Goal: Task Accomplishment & Management: Manage account settings

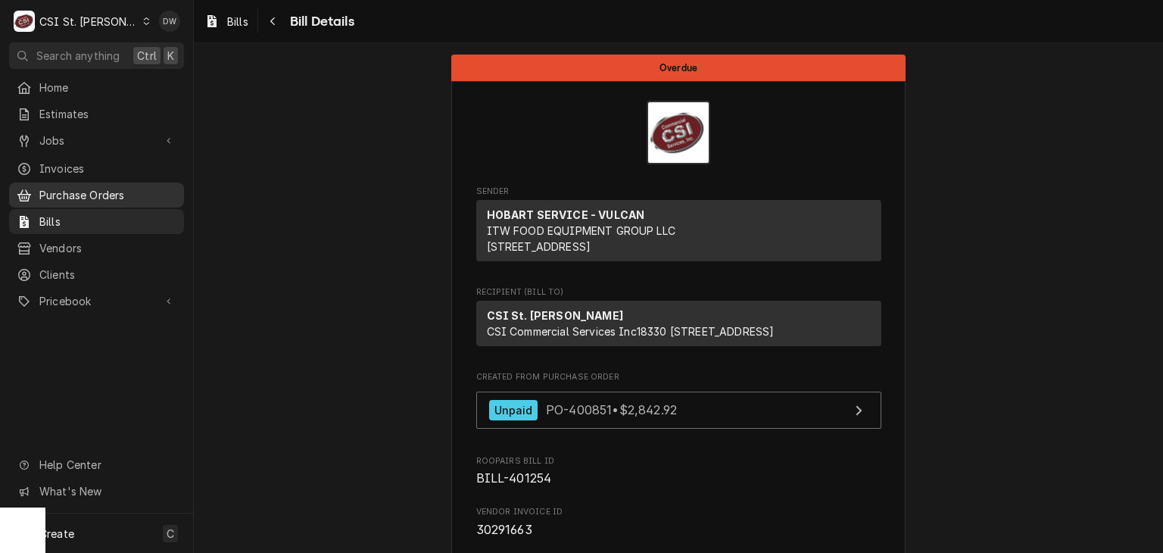
click at [101, 187] on span "Purchase Orders" at bounding box center [107, 195] width 137 height 16
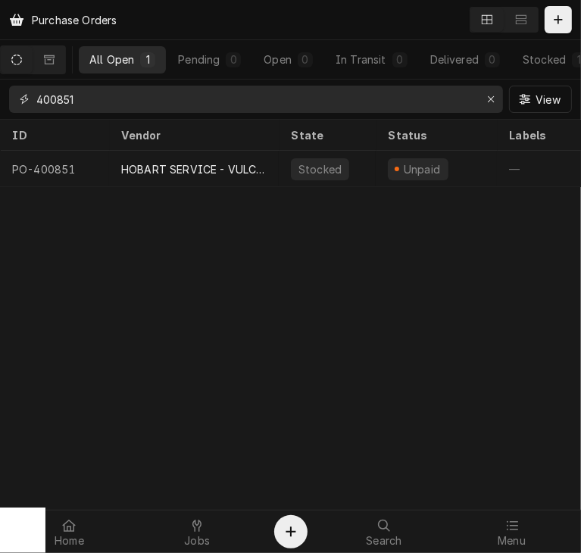
drag, startPoint x: 112, startPoint y: 108, endPoint x: -1, endPoint y: 101, distance: 113.0
click at [0, 101] on html "Purchase Orders All Open 1 Pending 0 Open 0 In Transit 0 Delivered 0 Stocked 1 …" at bounding box center [290, 276] width 581 height 553
type input "401057"
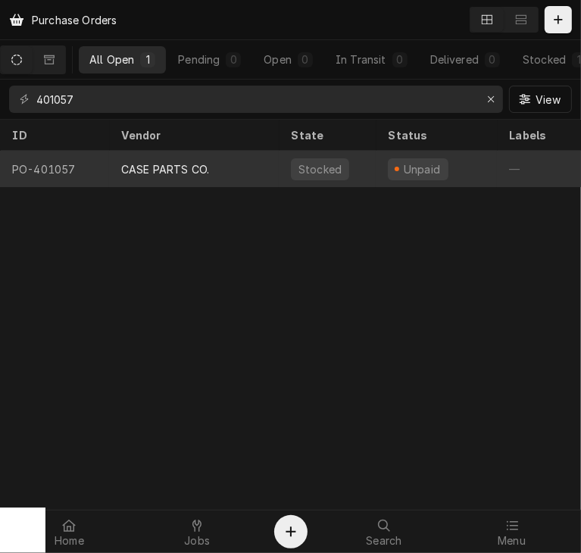
click at [170, 161] on div "CASE PARTS CO." at bounding box center [165, 169] width 88 height 16
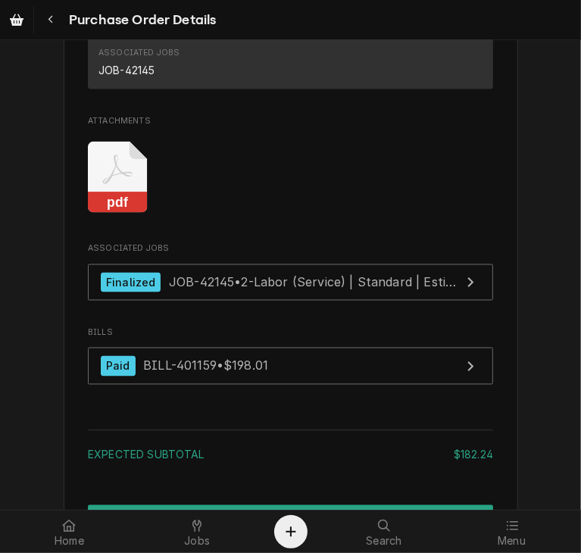
scroll to position [1304, 0]
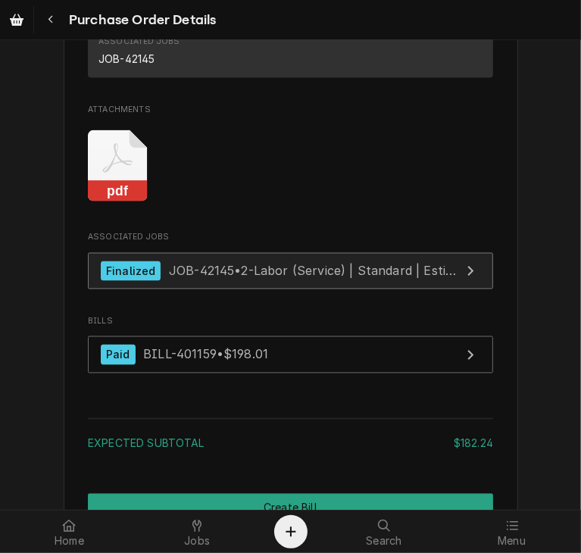
click at [349, 290] on link "Finalized JOB-42145 • 2-Labor (Service) | Standard | Estimated" at bounding box center [290, 271] width 405 height 37
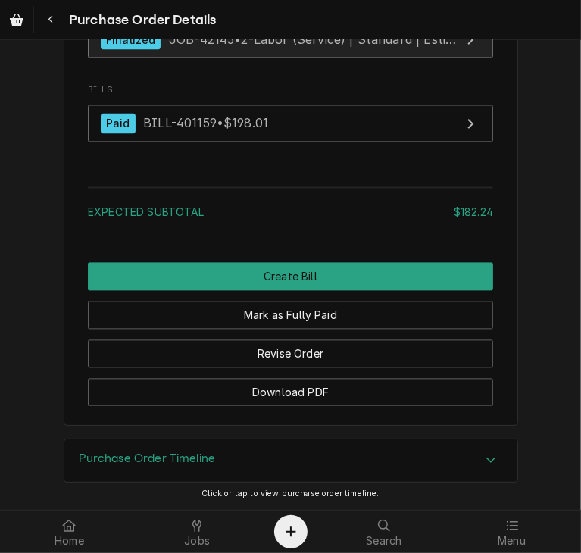
scroll to position [1557, 0]
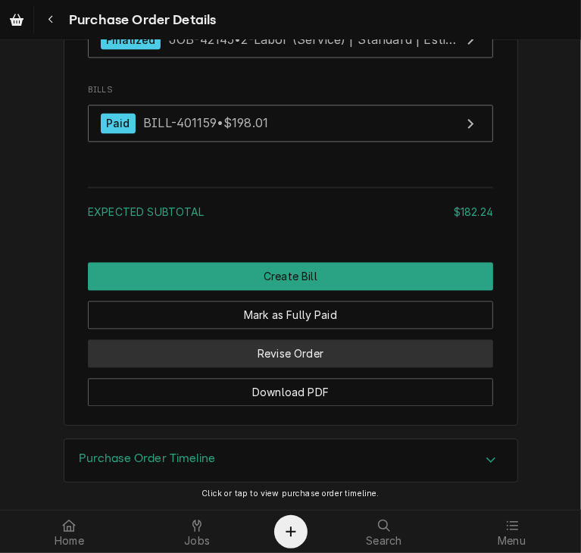
click at [255, 367] on button "Revise Order" at bounding box center [290, 353] width 405 height 28
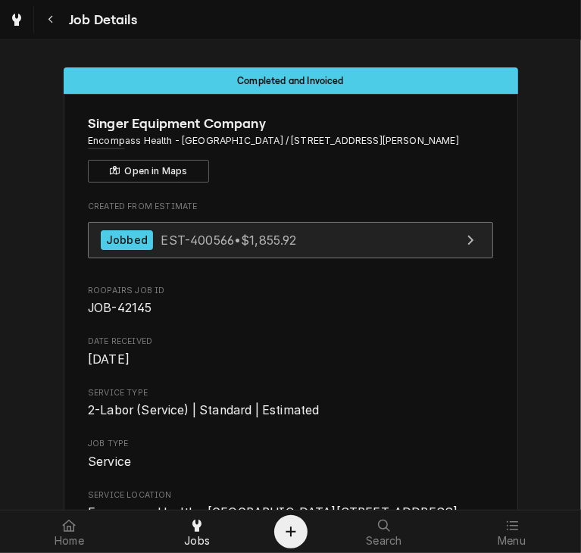
click at [161, 235] on span "EST-400566 • $1,855.92" at bounding box center [229, 239] width 136 height 15
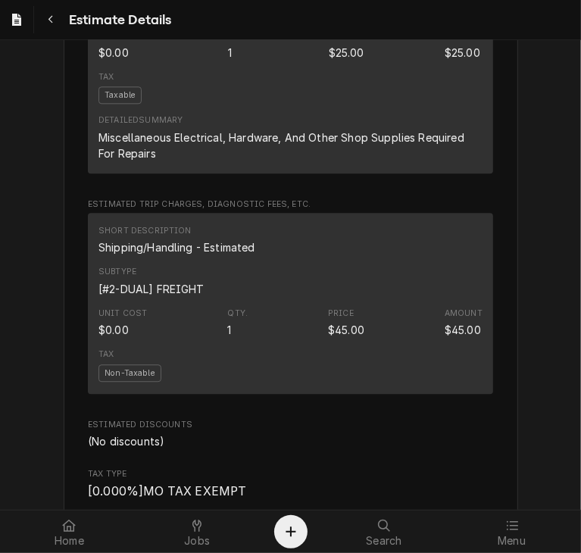
scroll to position [1917, 0]
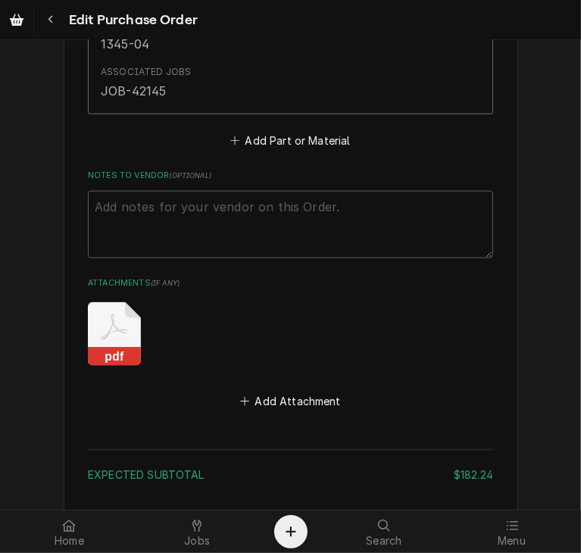
scroll to position [1005, 0]
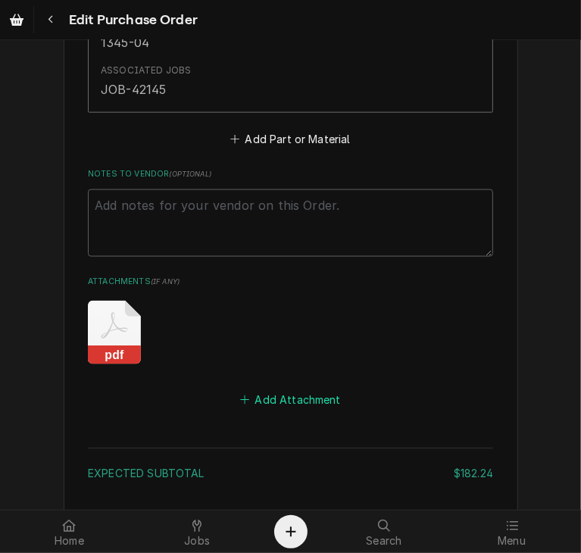
click at [300, 391] on button "Add Attachment" at bounding box center [291, 399] width 106 height 21
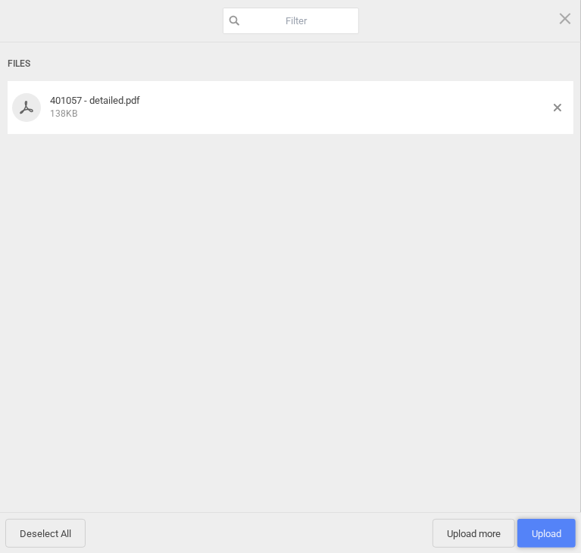
click at [550, 540] on span "Upload 1" at bounding box center [546, 533] width 58 height 29
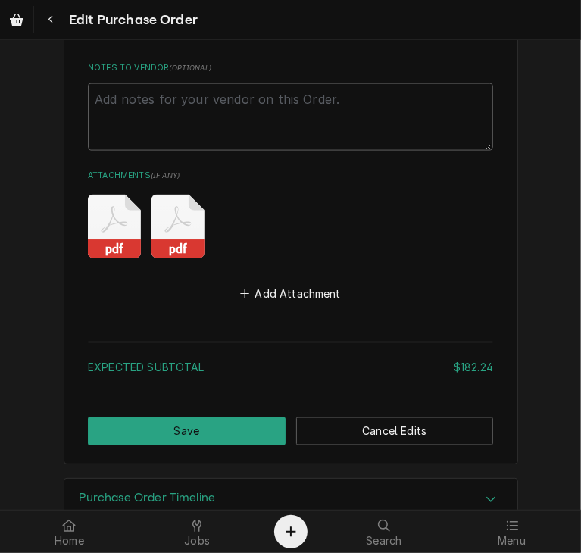
scroll to position [1146, 0]
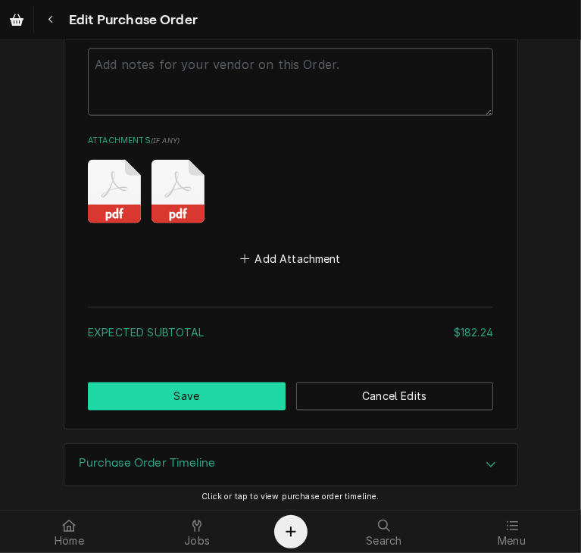
click at [163, 394] on button "Save" at bounding box center [187, 396] width 198 height 28
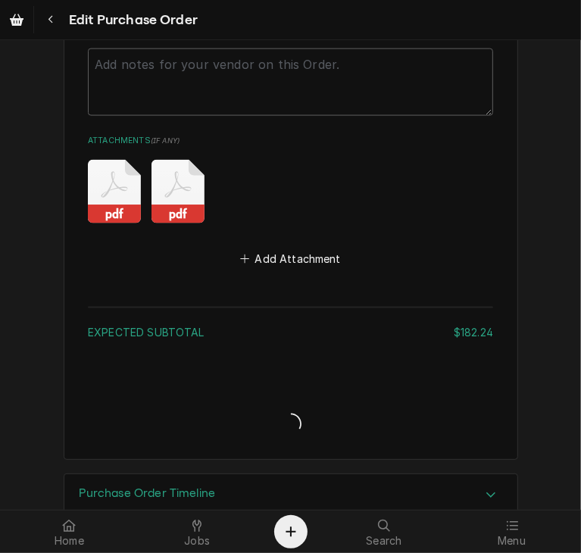
type textarea "x"
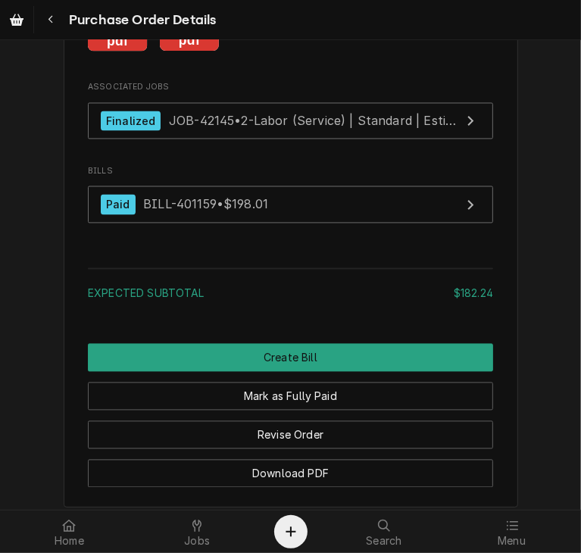
scroll to position [1463, 0]
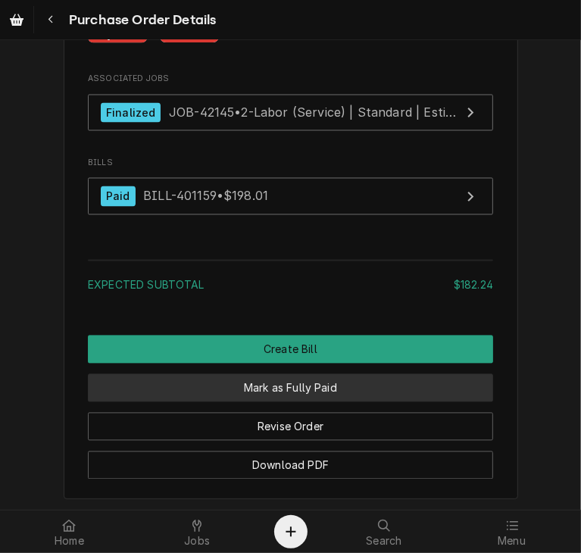
click at [411, 402] on button "Mark as Fully Paid" at bounding box center [290, 388] width 405 height 28
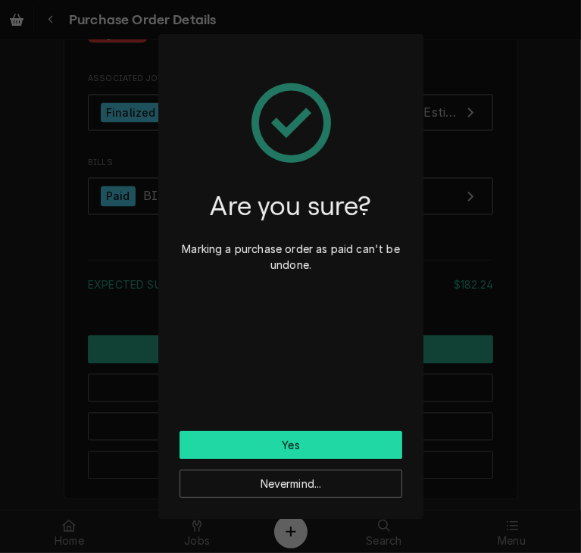
click at [354, 434] on button "Yes" at bounding box center [290, 445] width 223 height 28
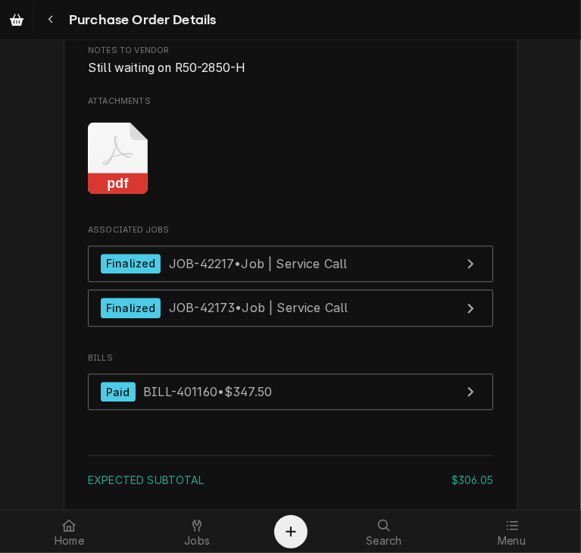
scroll to position [1732, 0]
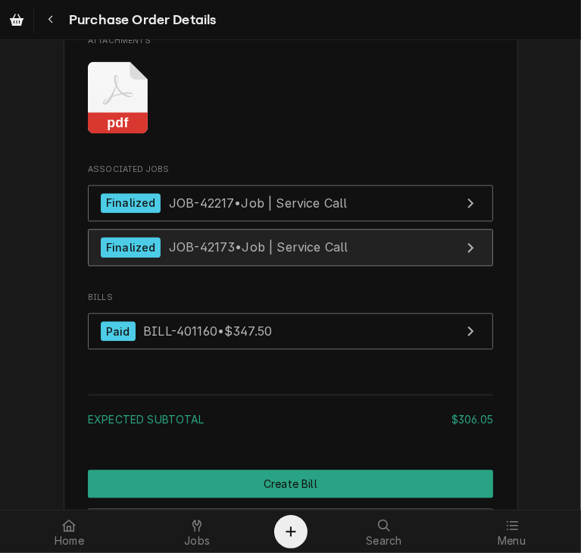
click at [188, 266] on link "Finalized JOB-42173 • Job | Service Call" at bounding box center [290, 247] width 405 height 37
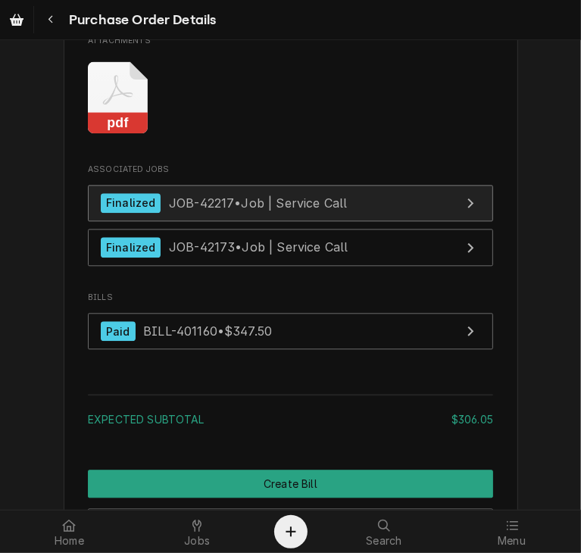
click at [323, 210] on span "JOB-42217 • Job | Service Call" at bounding box center [258, 202] width 179 height 15
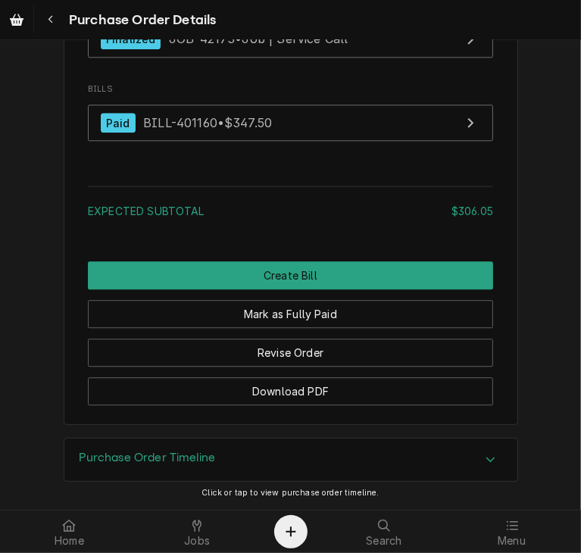
scroll to position [1981, 0]
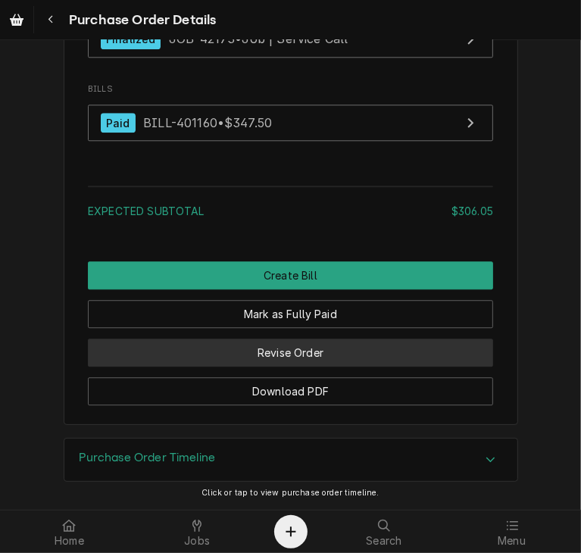
click at [291, 351] on button "Revise Order" at bounding box center [290, 352] width 405 height 28
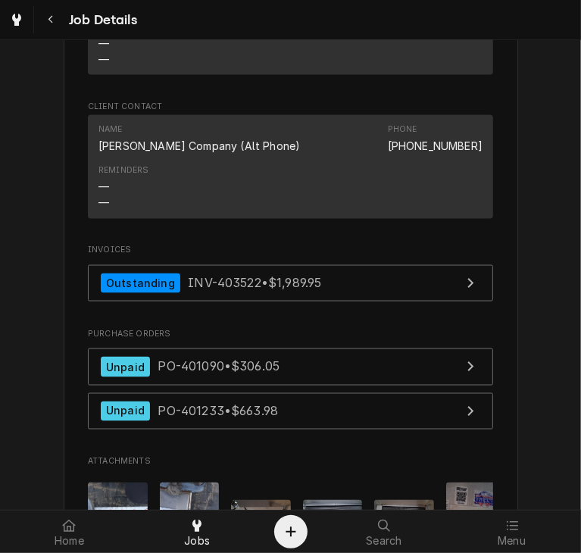
scroll to position [1124, 0]
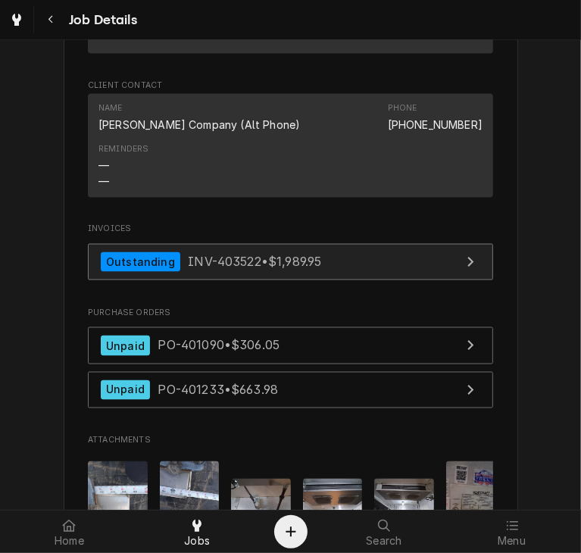
click at [336, 281] on link "Outstanding INV-403522 • $1,989.95" at bounding box center [290, 262] width 405 height 37
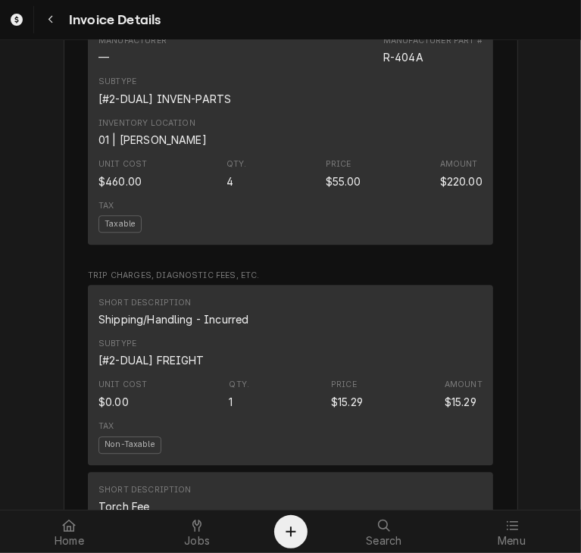
scroll to position [1919, 0]
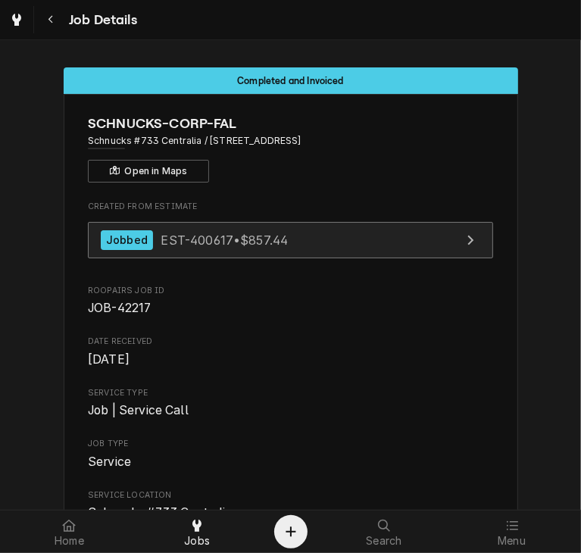
click at [263, 239] on span "EST-400617 • $857.44" at bounding box center [224, 239] width 127 height 15
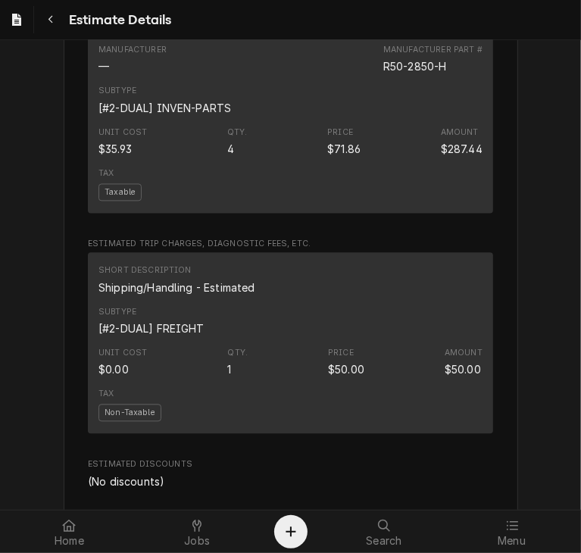
scroll to position [1641, 0]
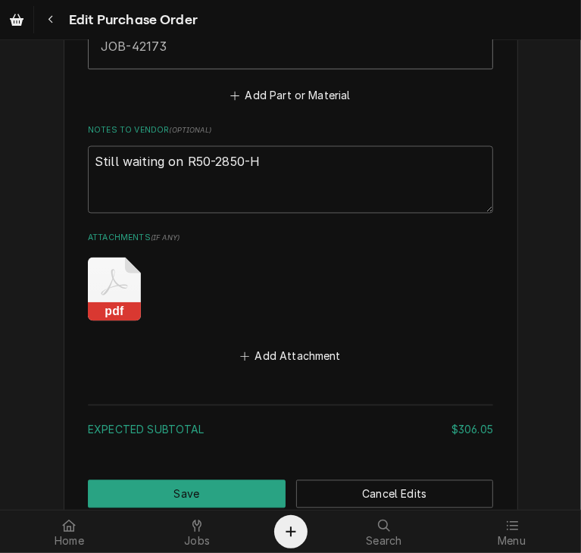
scroll to position [1429, 0]
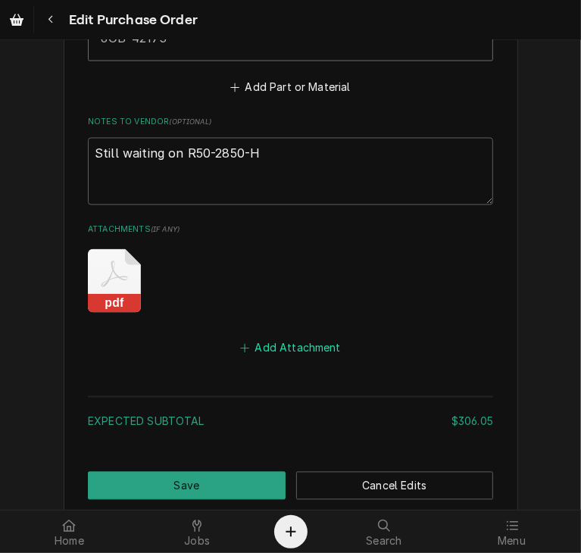
click at [286, 338] on button "Add Attachment" at bounding box center [291, 348] width 106 height 21
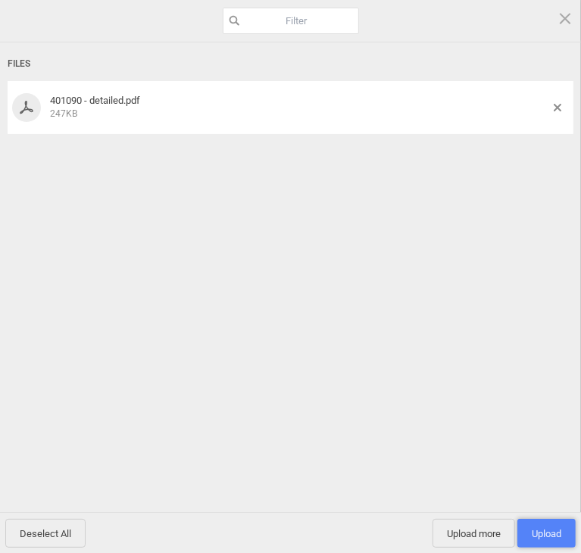
click at [551, 519] on span "Upload 1" at bounding box center [546, 533] width 58 height 29
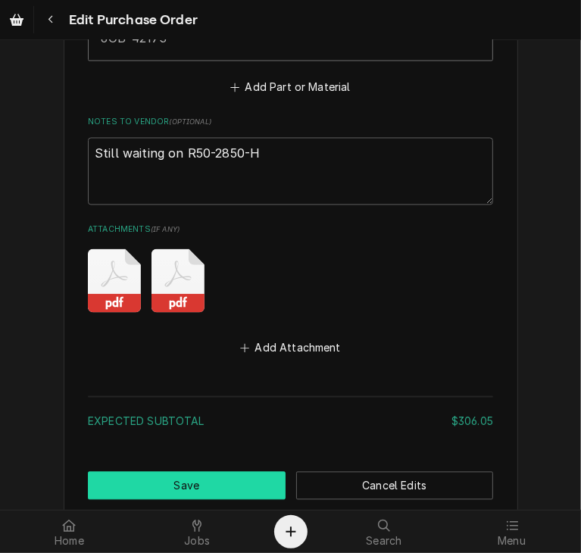
click at [233, 472] on button "Save" at bounding box center [187, 486] width 198 height 28
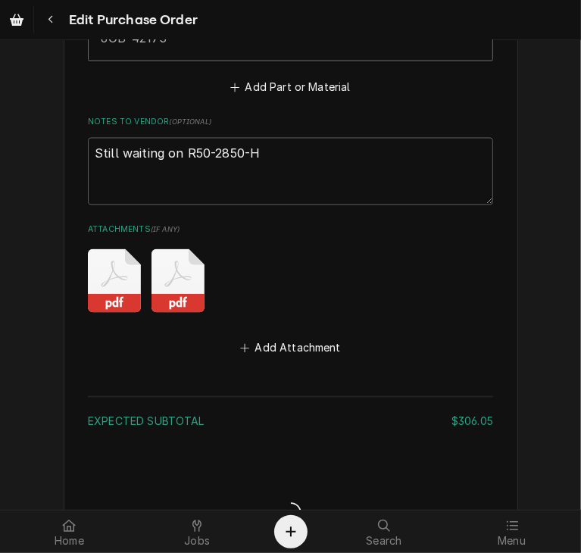
type textarea "x"
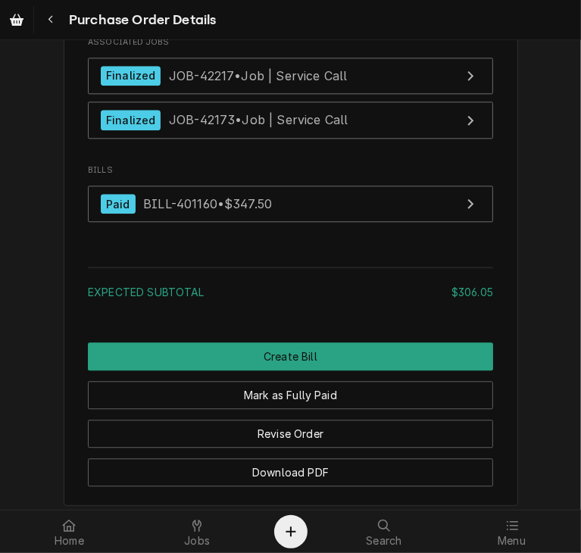
scroll to position [1863, 0]
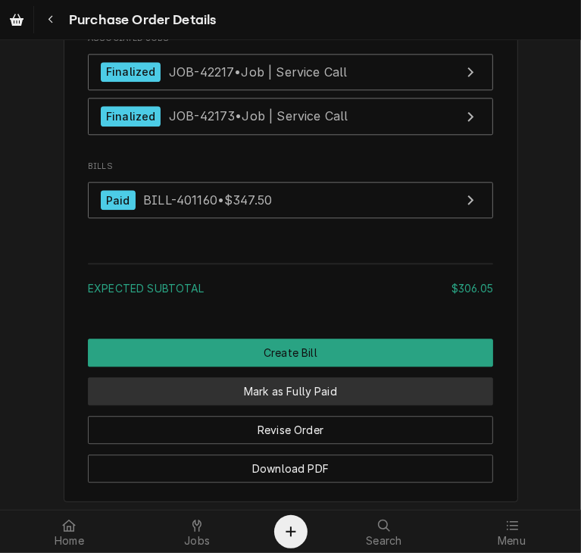
click at [268, 405] on button "Mark as Fully Paid" at bounding box center [290, 391] width 405 height 28
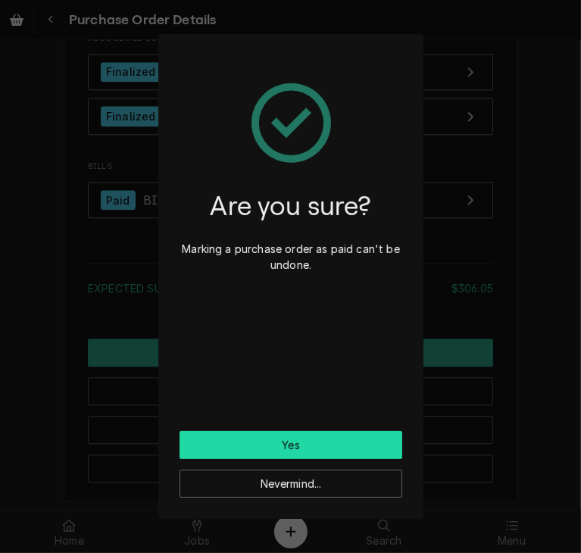
click at [326, 449] on button "Yes" at bounding box center [290, 445] width 223 height 28
